Goal: Feedback & Contribution: Leave review/rating

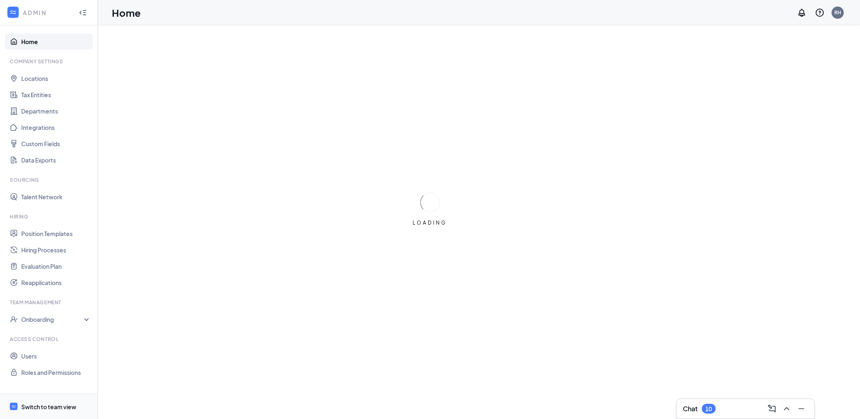
click at [29, 403] on div "Switch to team view" at bounding box center [48, 406] width 55 height 8
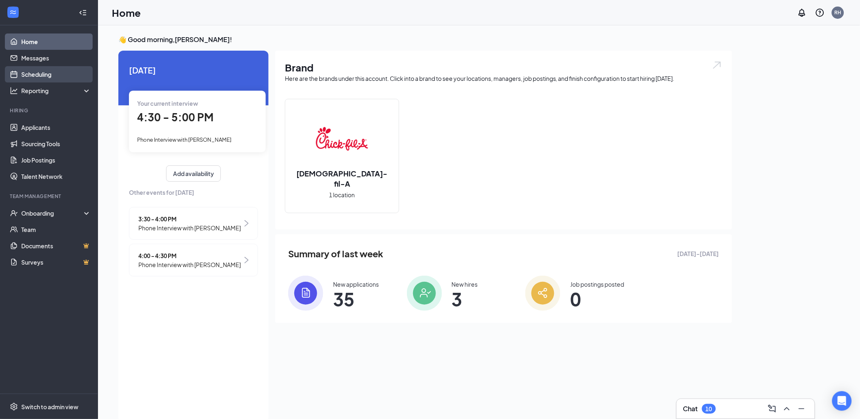
click at [43, 68] on link "Scheduling" at bounding box center [56, 74] width 70 height 16
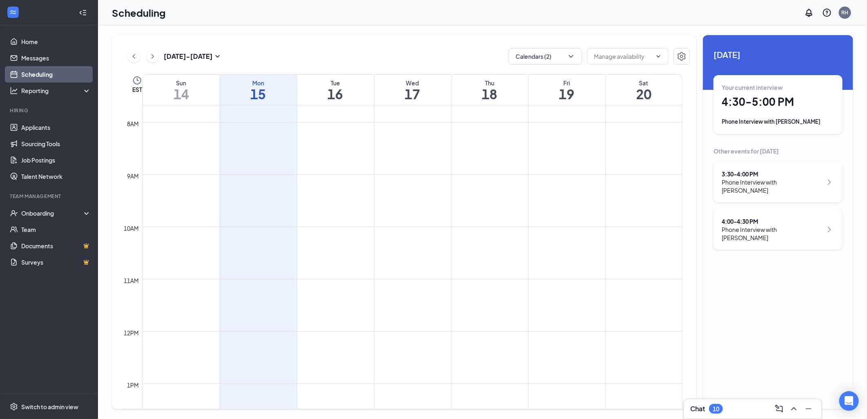
scroll to position [673, 0]
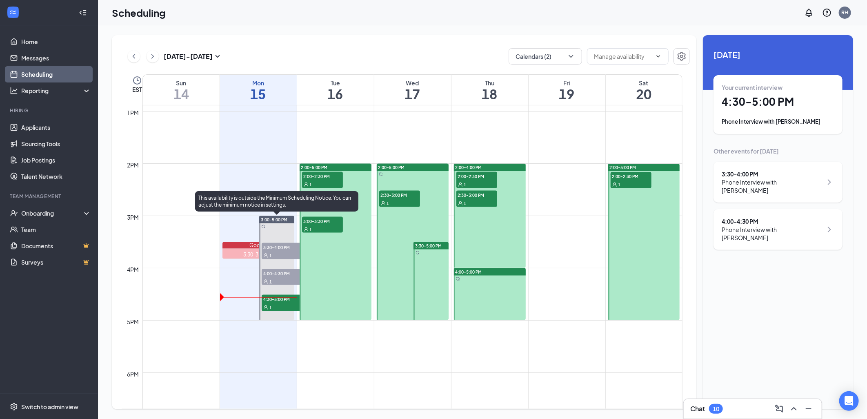
click at [287, 309] on div "1" at bounding box center [282, 307] width 41 height 8
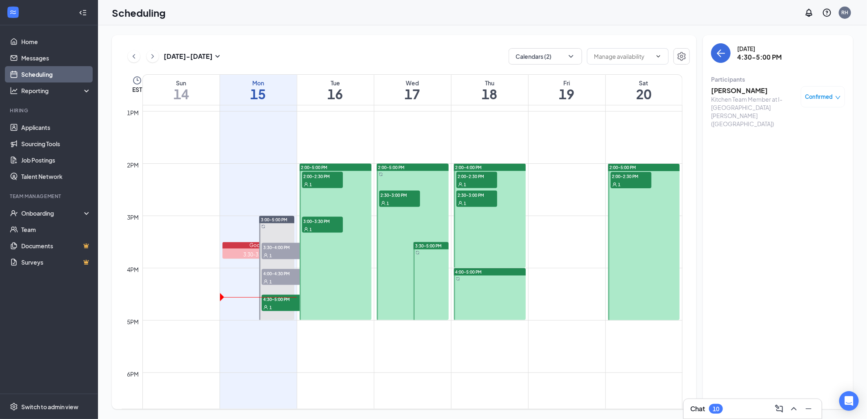
click at [733, 93] on h3 "[PERSON_NAME]" at bounding box center [754, 90] width 86 height 9
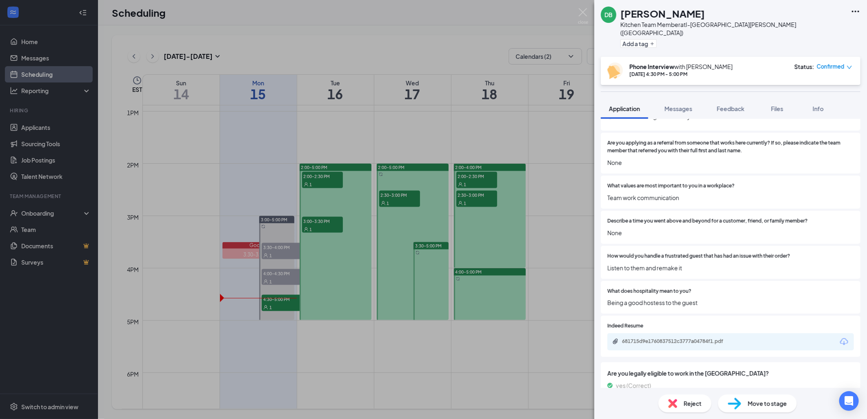
scroll to position [952, 0]
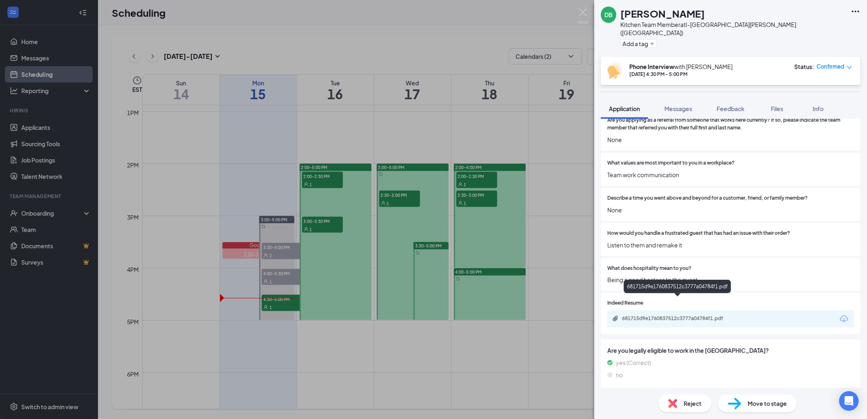
click at [668, 315] on div "681715d9e1760837512c3777a04784f1.pdf" at bounding box center [679, 318] width 114 height 7
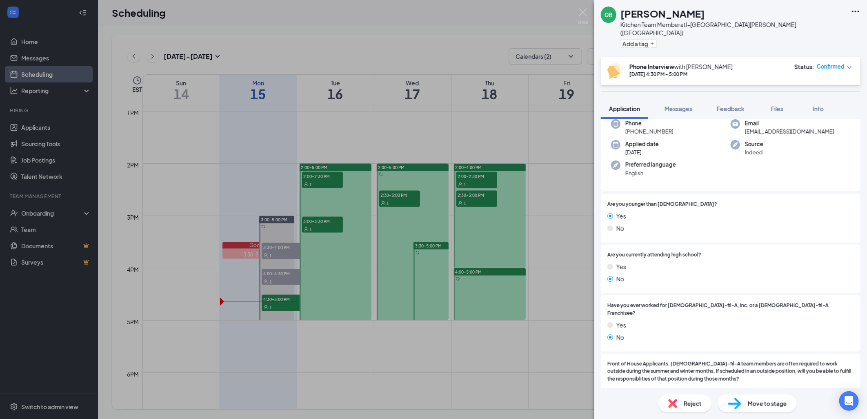
scroll to position [0, 0]
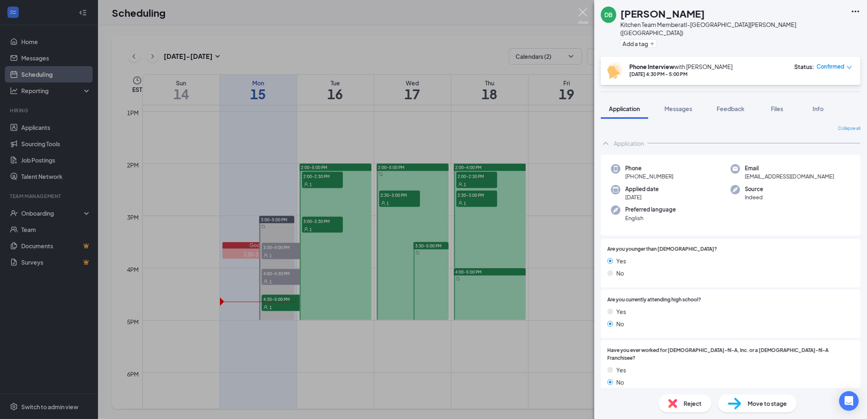
click at [582, 15] on img at bounding box center [583, 16] width 10 height 16
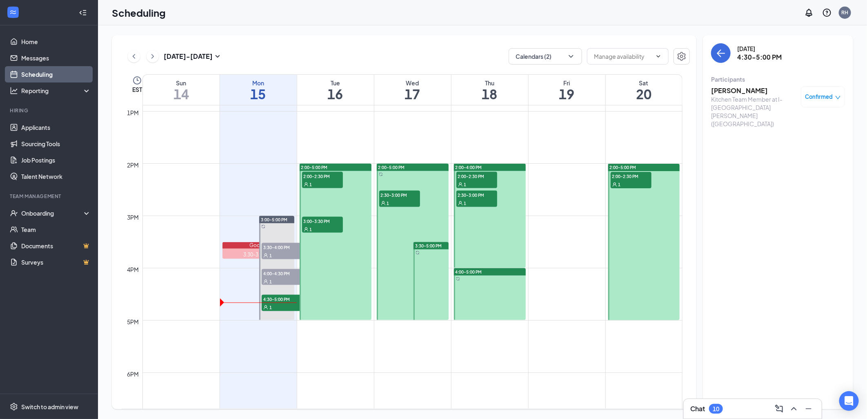
click at [326, 178] on span "2:00-2:30 PM" at bounding box center [322, 176] width 41 height 8
click at [318, 178] on span "2:00-2:30 PM" at bounding box center [322, 176] width 41 height 8
click at [323, 222] on span "3:00-3:30 PM" at bounding box center [322, 221] width 41 height 8
click at [321, 182] on div "1" at bounding box center [322, 184] width 41 height 8
click at [729, 95] on div "Kitchen Team Member at I-[GEOGRAPHIC_DATA][PERSON_NAME] ([GEOGRAPHIC_DATA])" at bounding box center [754, 111] width 86 height 33
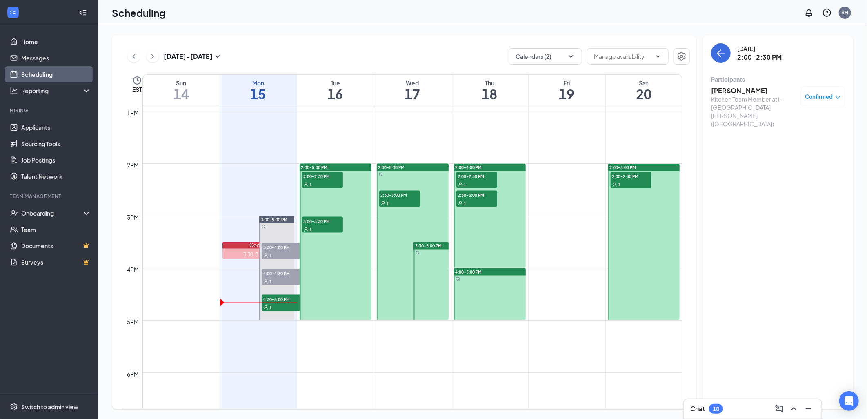
click at [745, 93] on h3 "[PERSON_NAME]" at bounding box center [754, 90] width 86 height 9
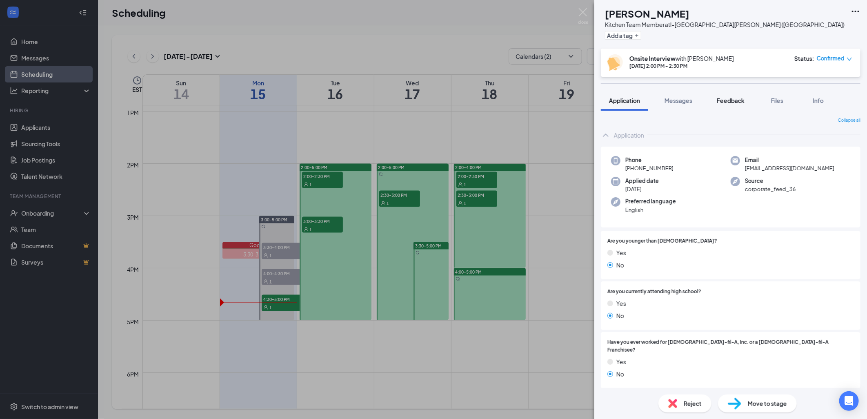
click at [730, 99] on span "Feedback" at bounding box center [730, 100] width 28 height 7
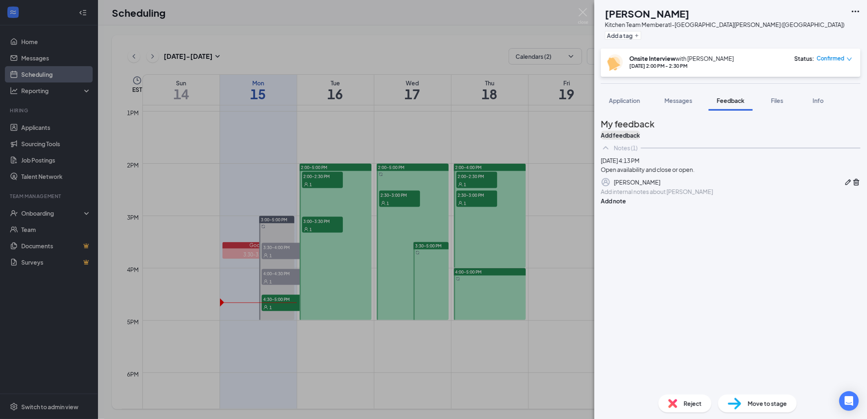
click at [640, 132] on button "Add feedback" at bounding box center [620, 135] width 39 height 9
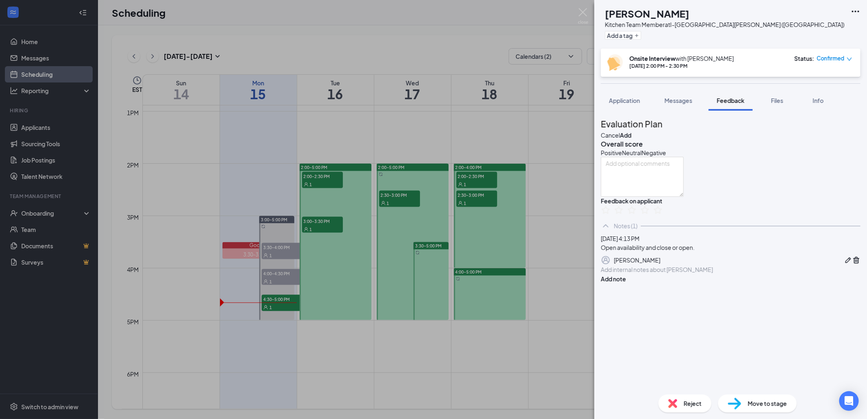
click at [620, 157] on div "Positive" at bounding box center [611, 152] width 21 height 8
click at [601, 157] on icon "HappyFace" at bounding box center [601, 152] width 0 height 8
click at [650, 216] on icon "StarBorder" at bounding box center [644, 210] width 11 height 11
click at [580, 204] on div "[PERSON_NAME] Kitchen Team Member at I-[GEOGRAPHIC_DATA][PERSON_NAME] ([GEOGRAP…" at bounding box center [433, 209] width 867 height 419
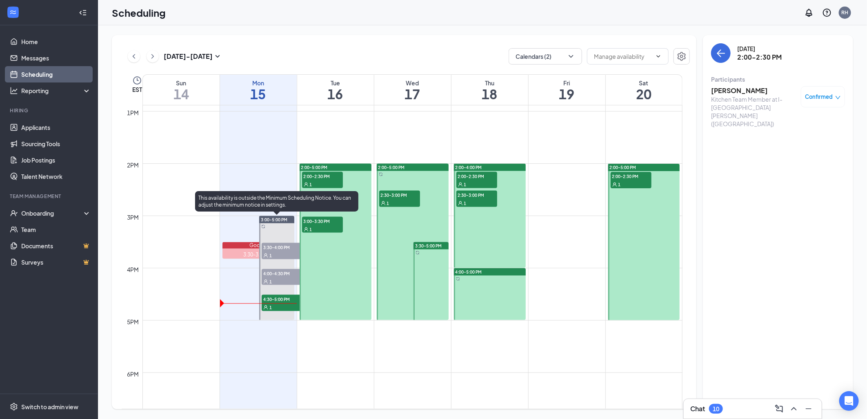
click at [288, 279] on div "1" at bounding box center [282, 281] width 41 height 8
click at [279, 253] on div "1" at bounding box center [282, 255] width 41 height 8
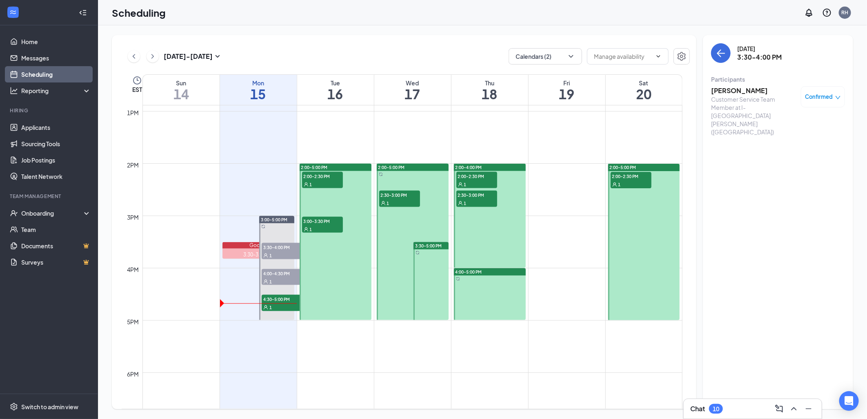
click at [748, 95] on div "Customer Service Team Member at I-[GEOGRAPHIC_DATA][PERSON_NAME] ([GEOGRAPHIC_D…" at bounding box center [754, 115] width 86 height 41
click at [742, 92] on h3 "[PERSON_NAME]" at bounding box center [754, 90] width 86 height 9
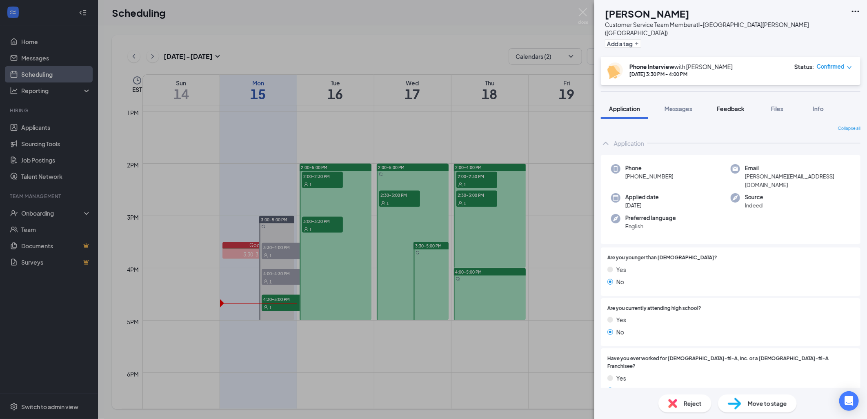
click at [719, 104] on div "Feedback" at bounding box center [730, 108] width 28 height 8
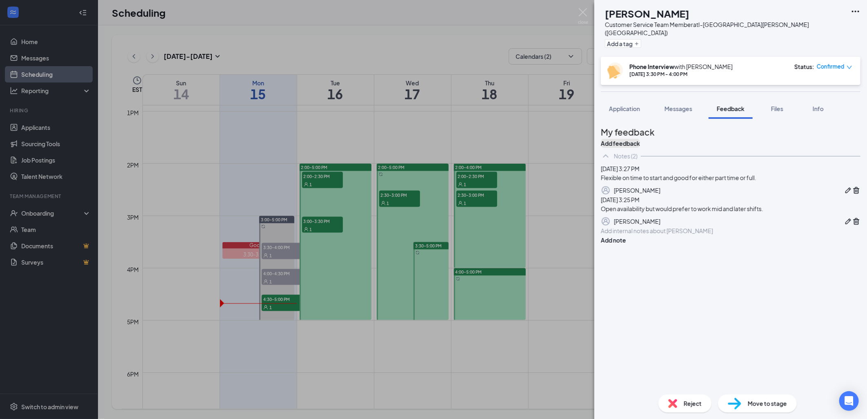
click at [640, 139] on button "Add feedback" at bounding box center [620, 143] width 39 height 9
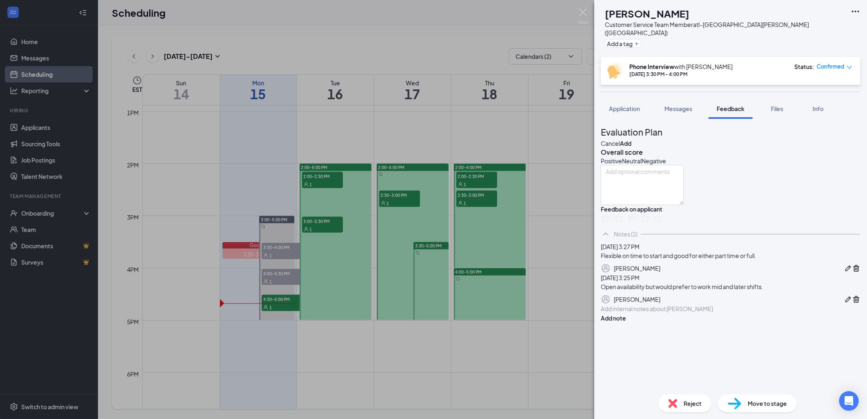
click at [601, 165] on icon "HappyFace" at bounding box center [601, 161] width 0 height 8
click at [636, 223] on icon "StarBorder" at bounding box center [631, 218] width 9 height 9
click at [561, 260] on div "FM [PERSON_NAME] Customer Service Team Member at I-[GEOGRAPHIC_DATA][PERSON_NAM…" at bounding box center [433, 209] width 867 height 419
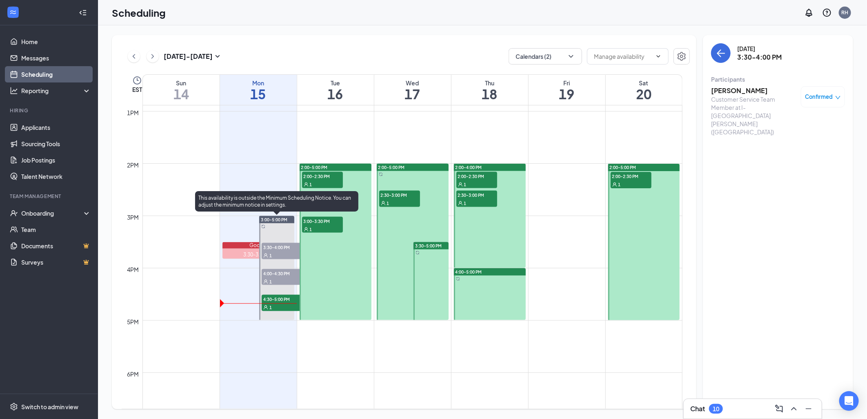
click at [276, 303] on div "1" at bounding box center [282, 307] width 41 height 8
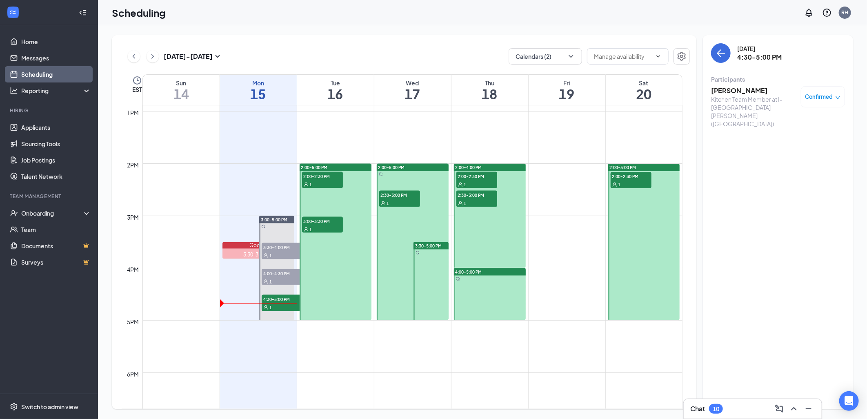
click at [724, 96] on div "Kitchen Team Member at I-[GEOGRAPHIC_DATA][PERSON_NAME] ([GEOGRAPHIC_DATA])" at bounding box center [754, 111] width 86 height 33
click at [730, 87] on h3 "[PERSON_NAME]" at bounding box center [754, 90] width 86 height 9
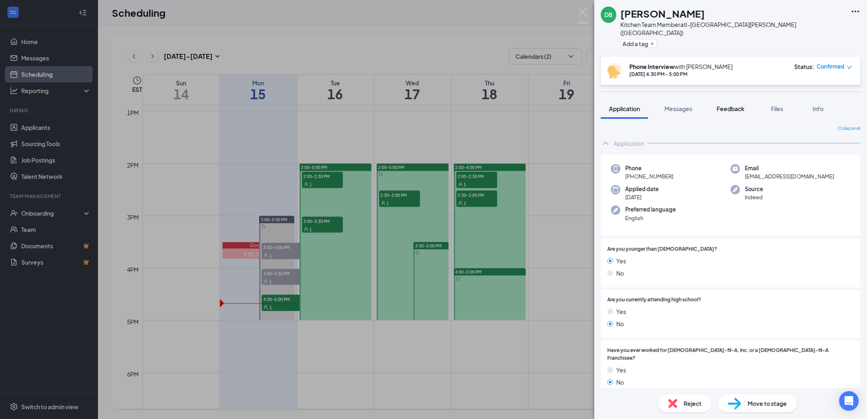
click at [724, 105] on span "Feedback" at bounding box center [730, 108] width 28 height 7
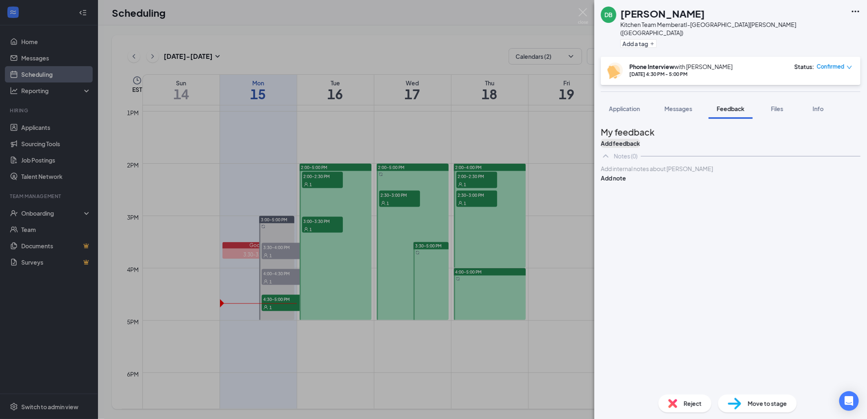
click at [640, 139] on button "Add feedback" at bounding box center [620, 143] width 39 height 9
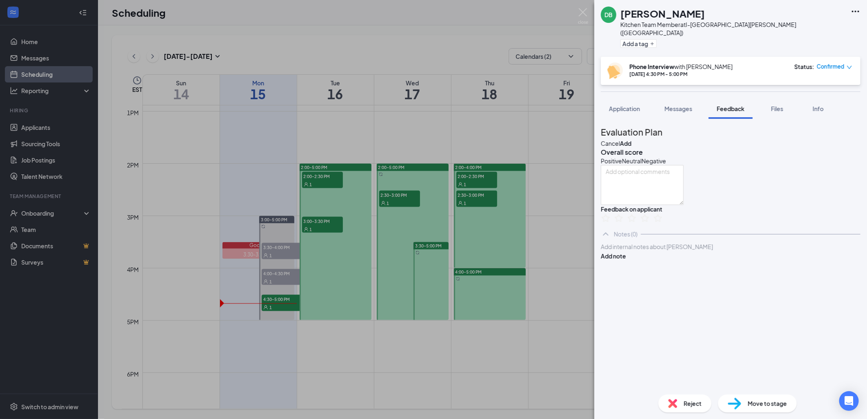
click at [666, 165] on div "Negative" at bounding box center [653, 161] width 24 height 8
click at [650, 166] on icon "SadFace" at bounding box center [646, 161] width 8 height 8
click at [611, 224] on icon "StarBorder" at bounding box center [605, 218] width 11 height 11
